Goal: Task Accomplishment & Management: Complete application form

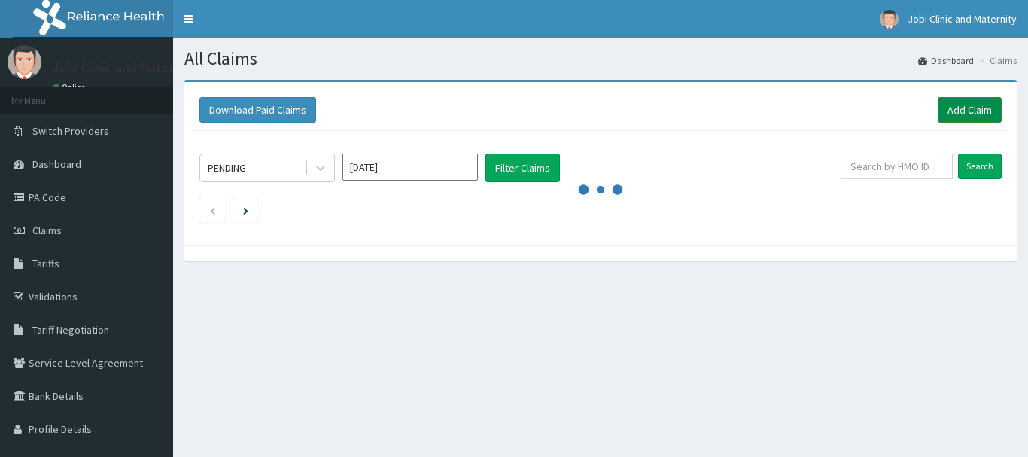
click at [956, 103] on link "Add Claim" at bounding box center [970, 110] width 64 height 26
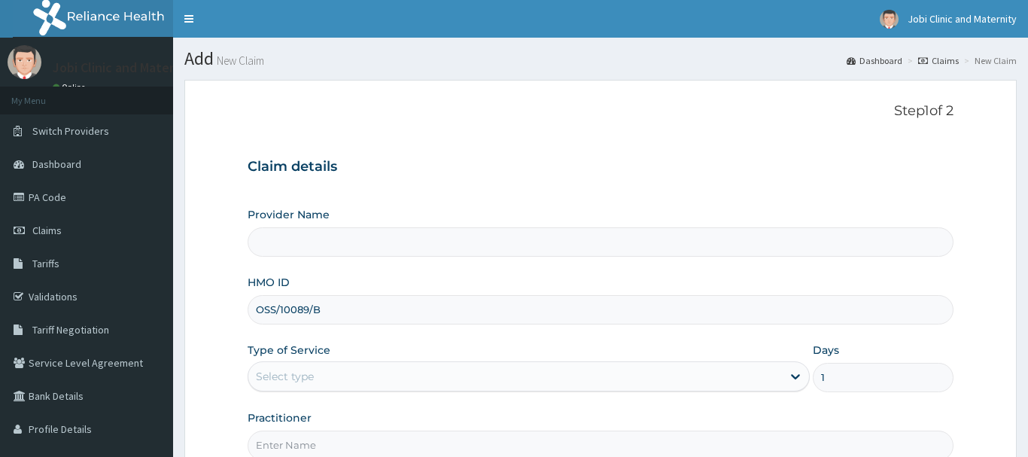
scroll to position [162, 0]
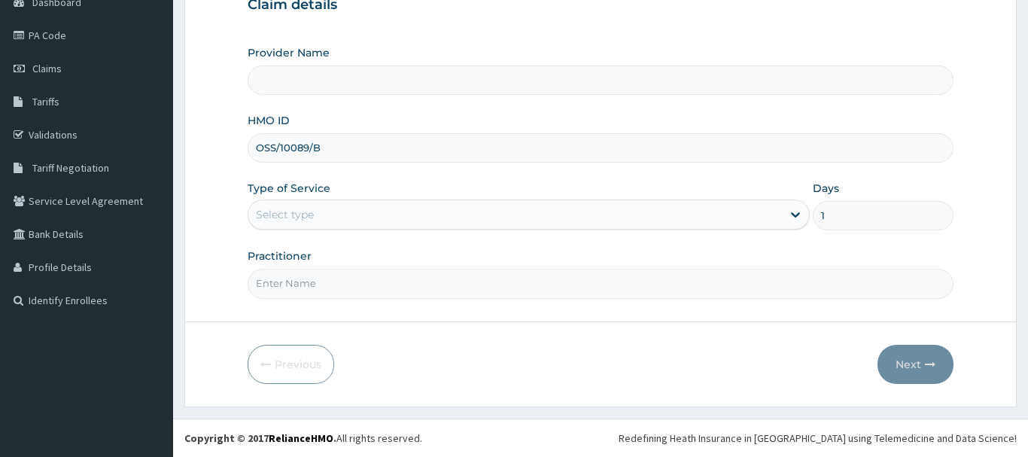
type input "1"
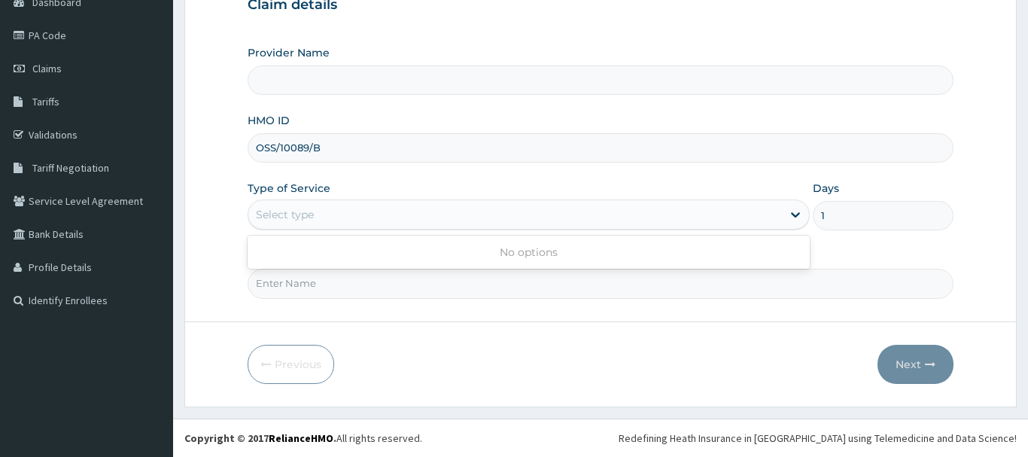
click at [625, 214] on div "Select type" at bounding box center [515, 214] width 534 height 24
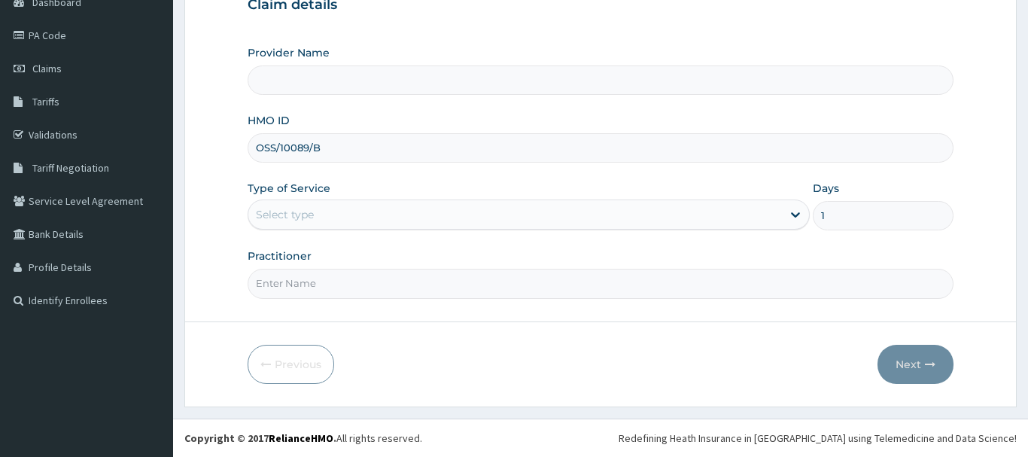
click at [939, 11] on h3 "Claim details" at bounding box center [601, 5] width 706 height 17
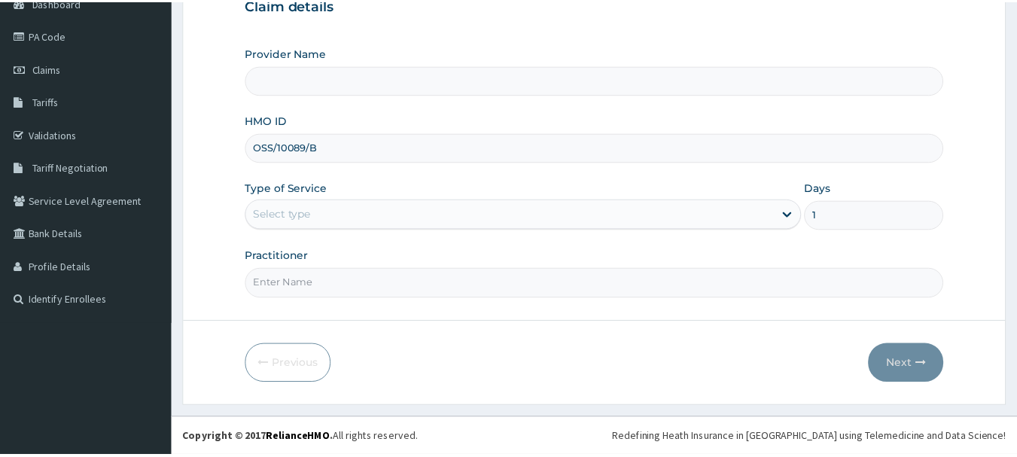
scroll to position [0, 0]
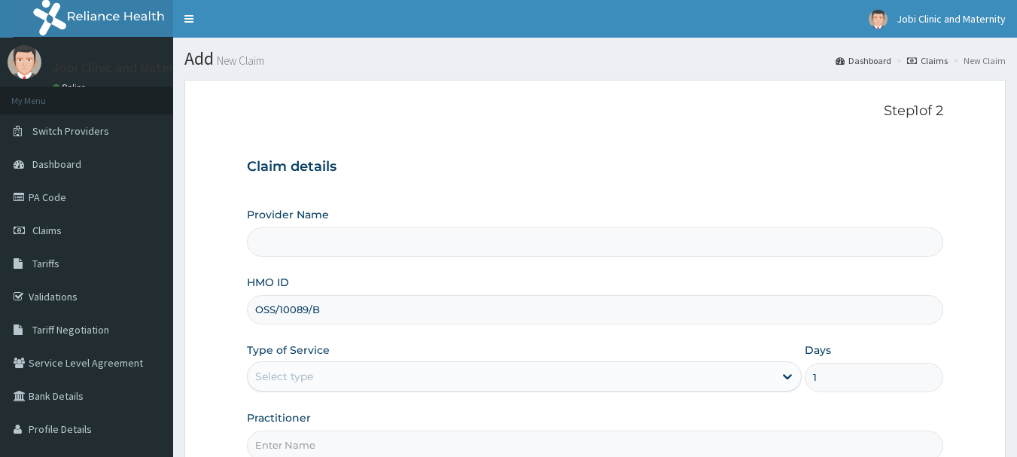
type input "Jobi Clinic and Maternity"
click at [530, 388] on div "Select type" at bounding box center [511, 376] width 526 height 24
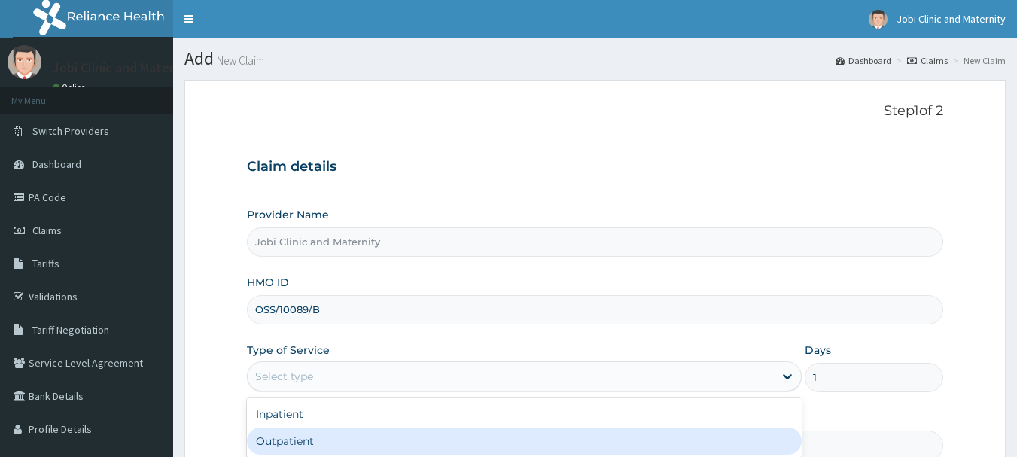
click at [499, 445] on div "Outpatient" at bounding box center [524, 440] width 555 height 27
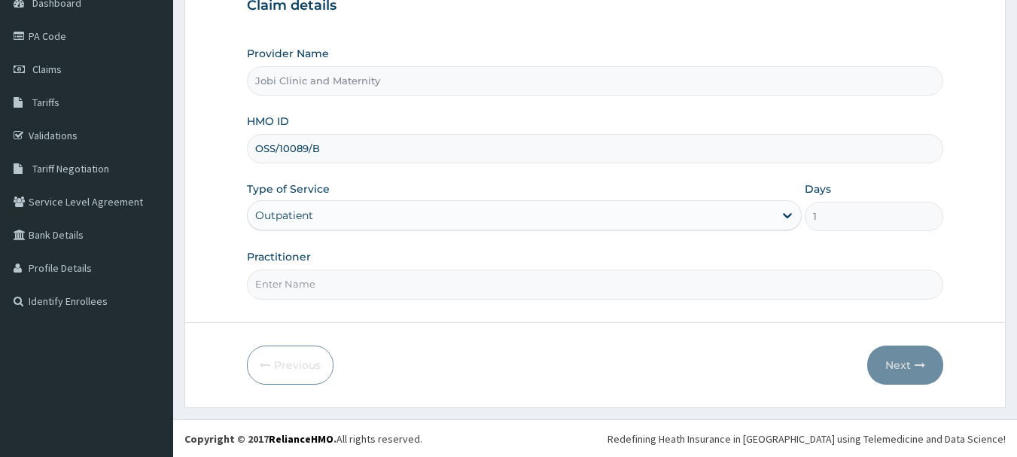
scroll to position [162, 0]
click at [585, 277] on input "Practitioner" at bounding box center [595, 283] width 697 height 29
type input "DR ANASUDU"
click at [911, 367] on button "Next" at bounding box center [905, 364] width 76 height 39
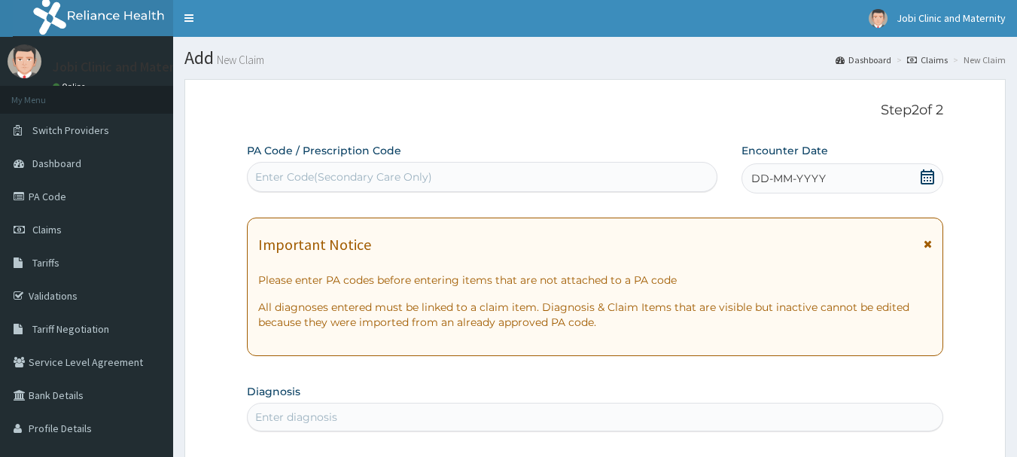
scroll to position [0, 0]
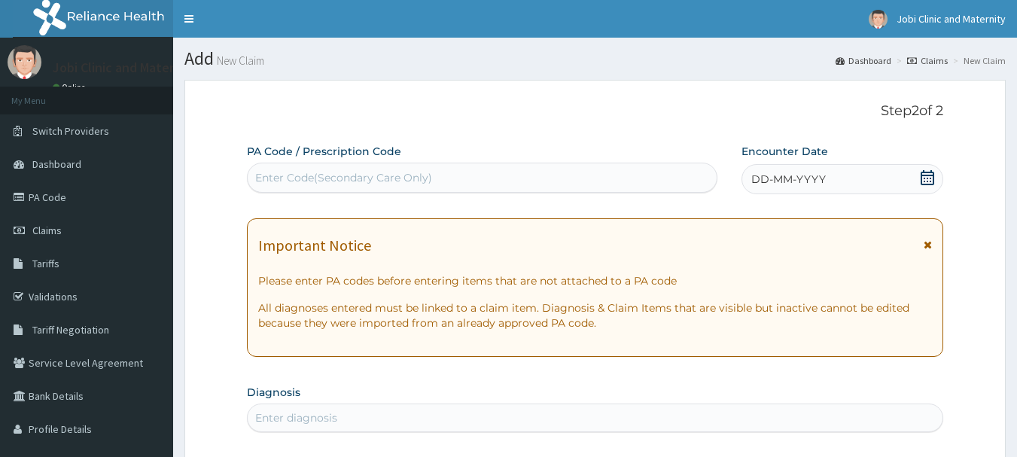
click at [923, 178] on icon at bounding box center [927, 177] width 15 height 15
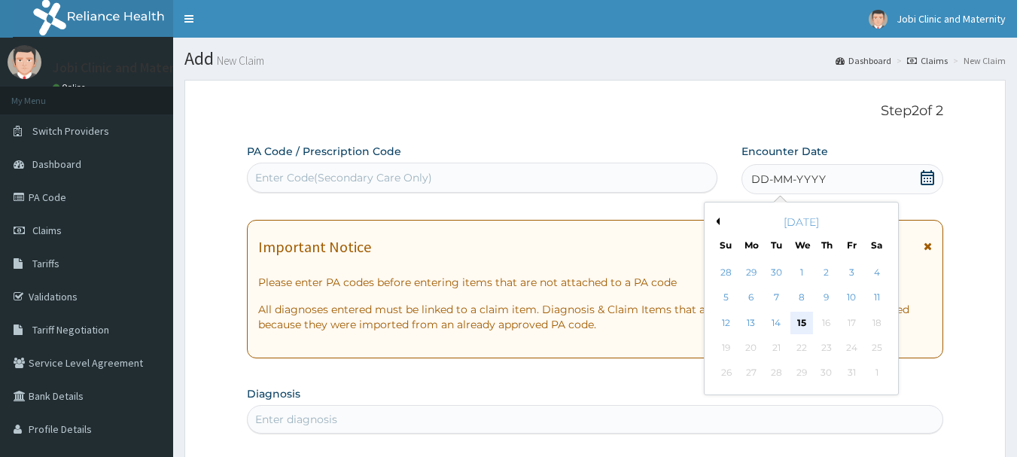
click at [798, 326] on div "15" at bounding box center [801, 323] width 23 height 23
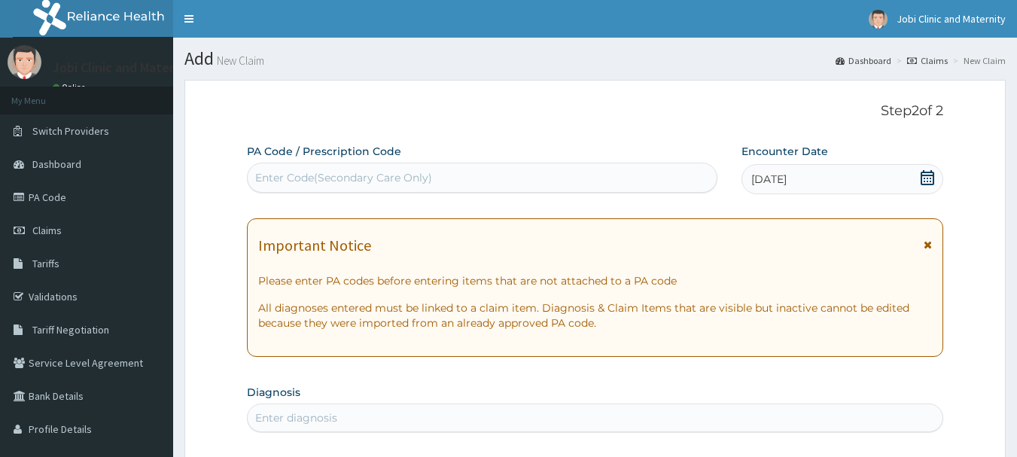
click at [519, 414] on div "Enter diagnosis" at bounding box center [595, 418] width 695 height 24
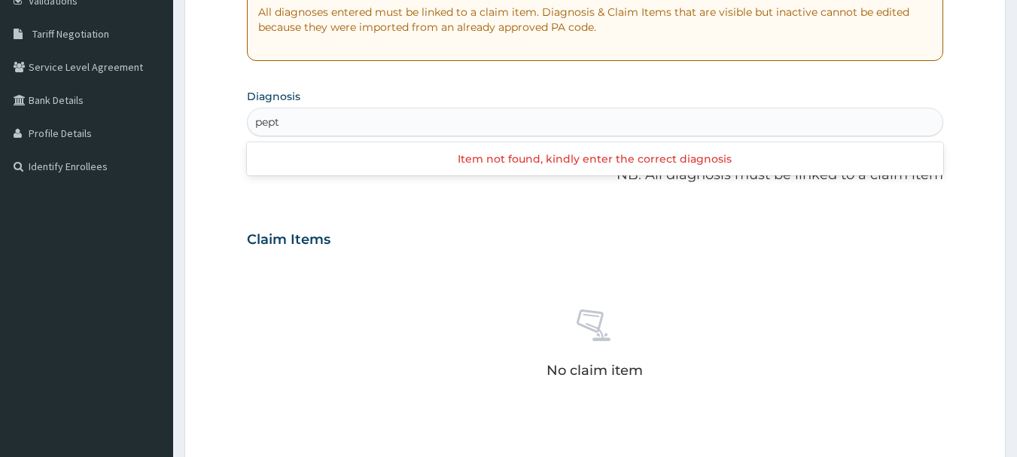
scroll to position [301, 0]
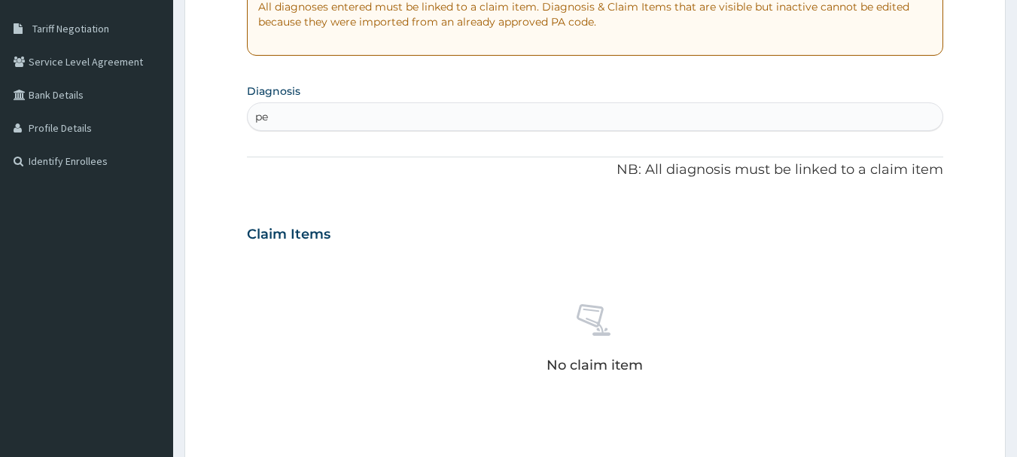
type input "p"
type input "ulcer"
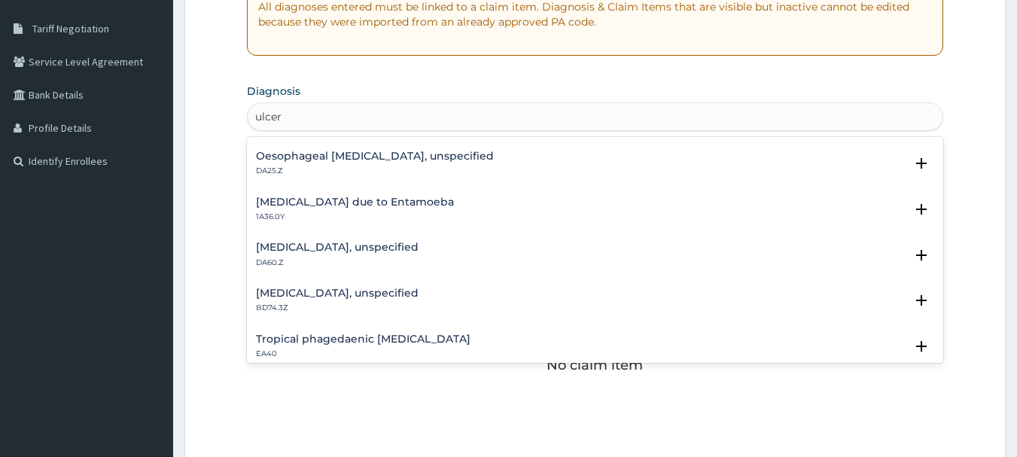
scroll to position [572, 0]
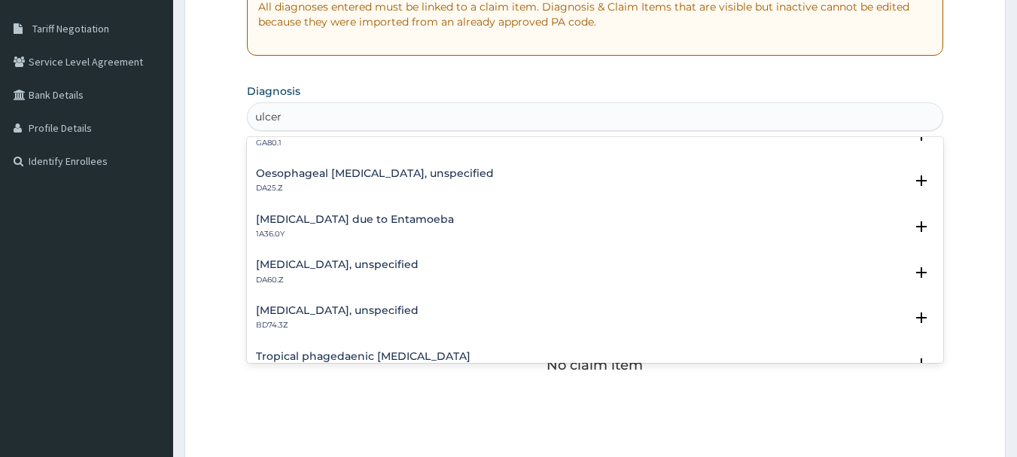
click at [300, 259] on h4 "Gastric ulcer, unspecified" at bounding box center [337, 264] width 163 height 11
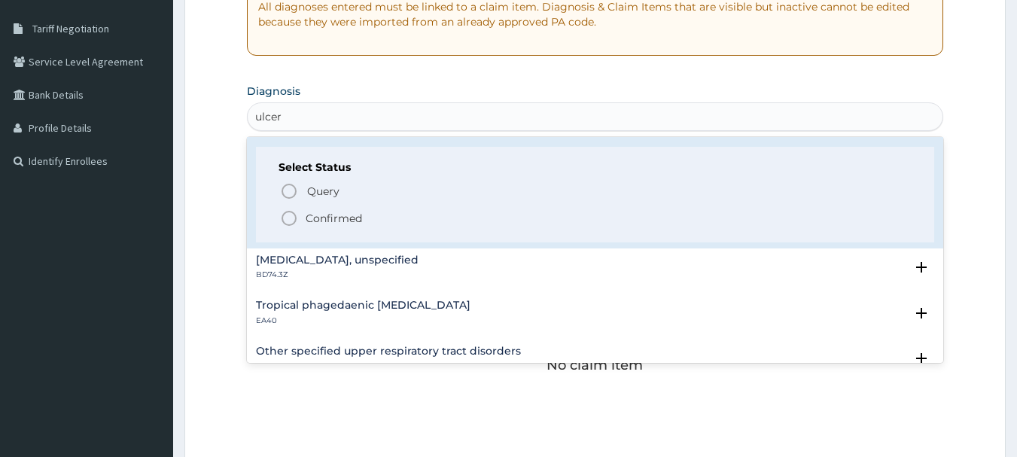
scroll to position [723, 0]
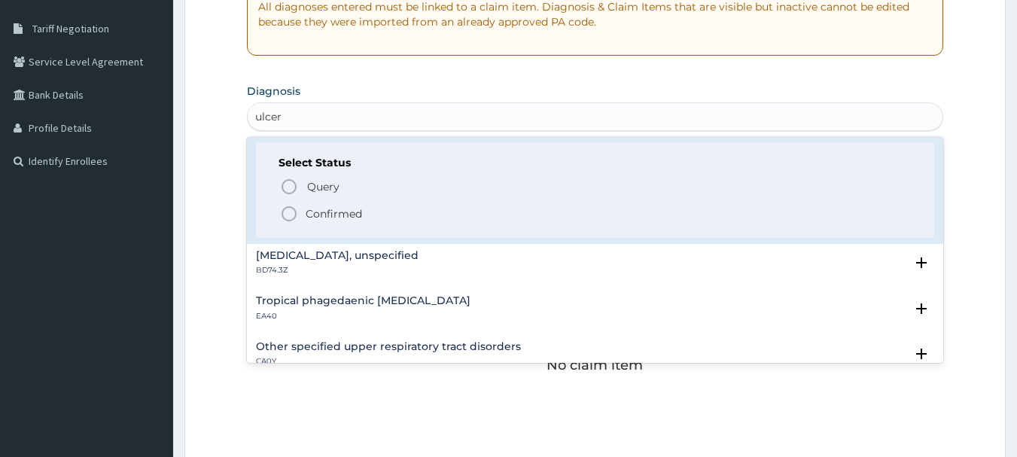
click at [289, 213] on icon "status option filled" at bounding box center [289, 214] width 18 height 18
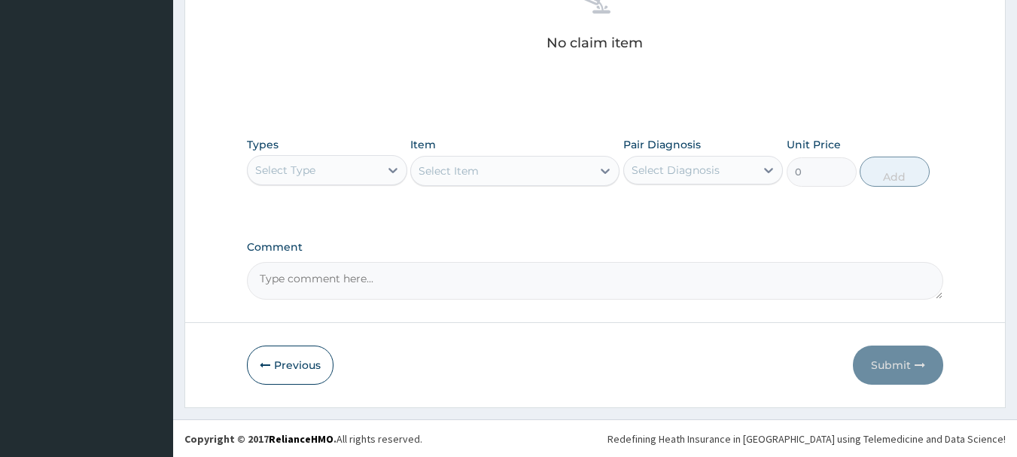
scroll to position [628, 0]
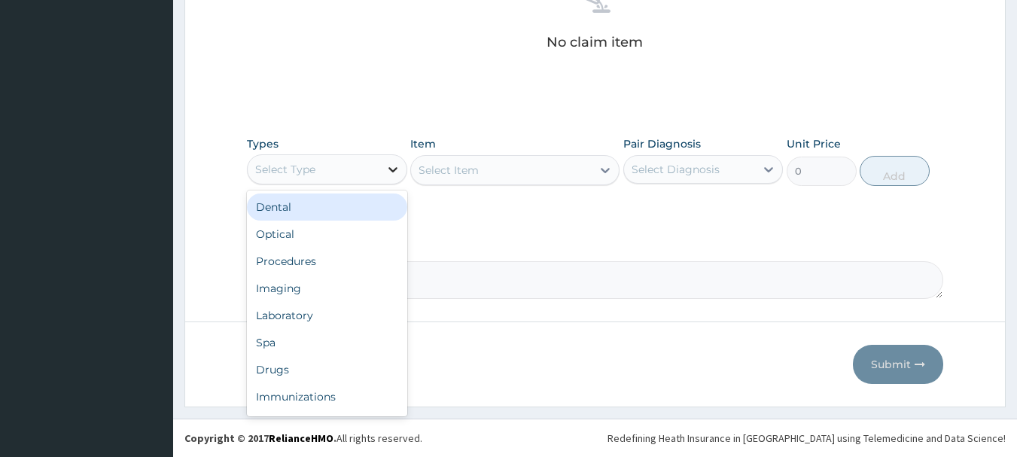
click at [394, 171] on icon at bounding box center [392, 169] width 9 height 5
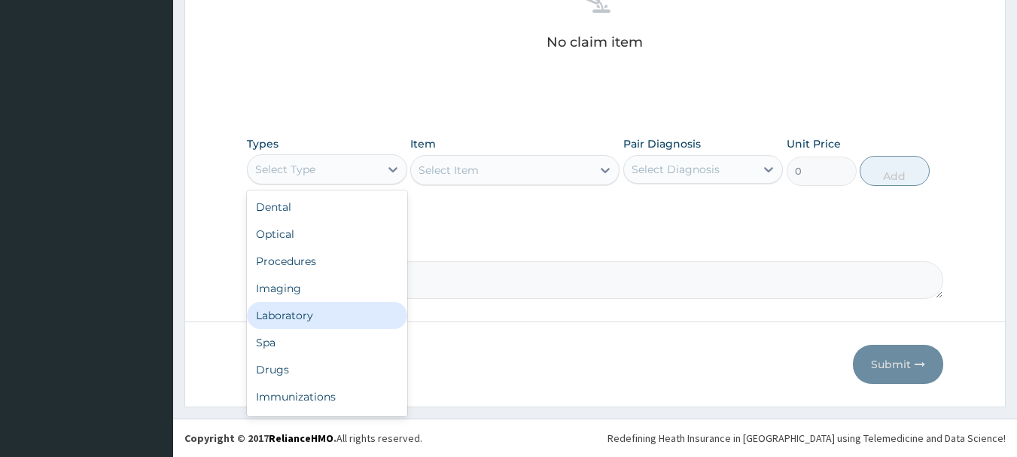
click at [318, 309] on div "Laboratory" at bounding box center [327, 315] width 160 height 27
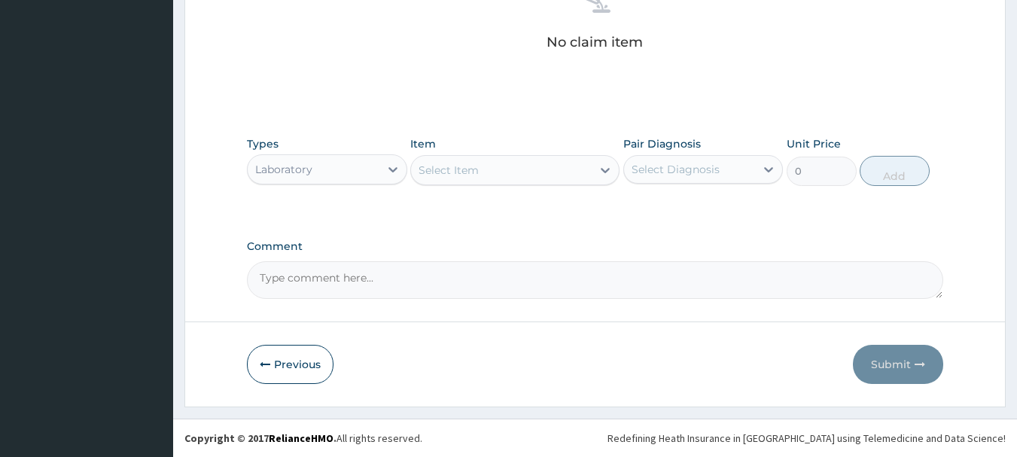
click at [488, 175] on div "Select Item" at bounding box center [501, 170] width 181 height 24
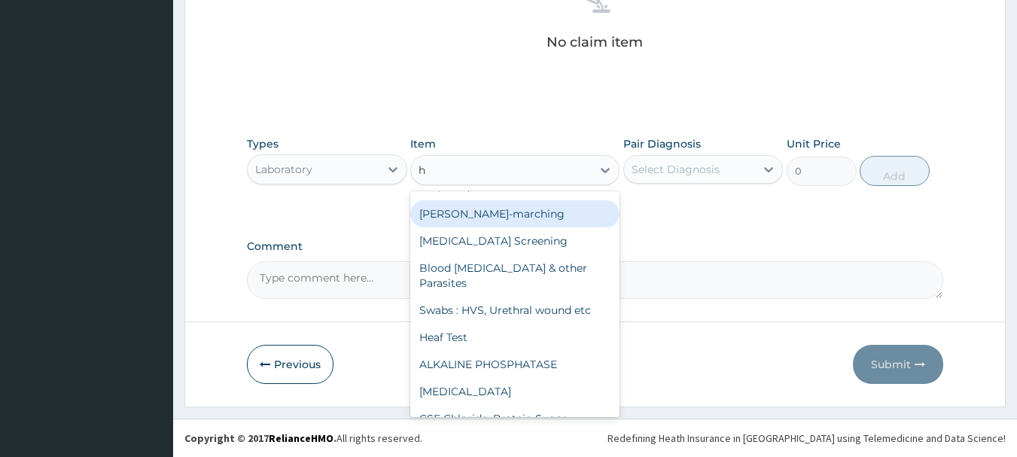
scroll to position [0, 0]
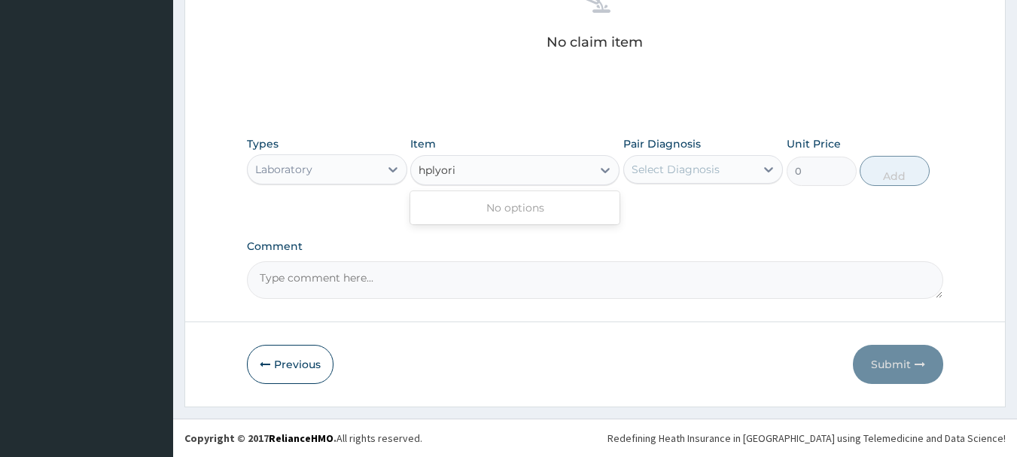
click at [424, 167] on input "hplyori" at bounding box center [437, 170] width 38 height 15
type input "h plyori"
